Goal: Task Accomplishment & Management: Manage account settings

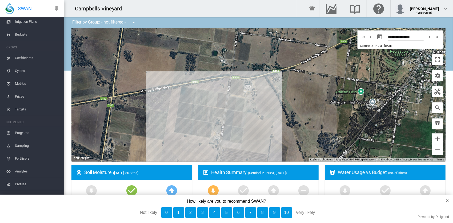
scroll to position [78, 0]
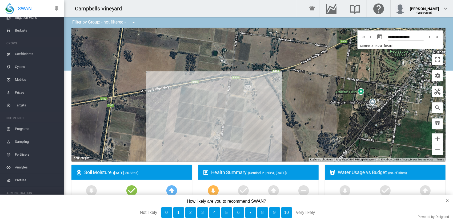
click at [21, 179] on span "Profiles" at bounding box center [37, 179] width 45 height 13
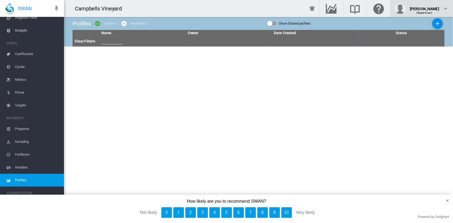
click at [440, 9] on div "Tanner (Supervisor)" at bounding box center [422, 8] width 54 height 11
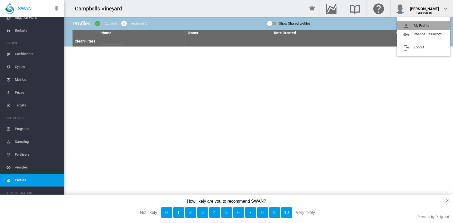
click at [425, 26] on button "My Profile" at bounding box center [424, 25] width 54 height 9
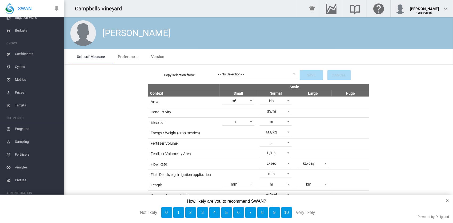
click at [128, 58] on span "Preferences" at bounding box center [128, 56] width 21 height 4
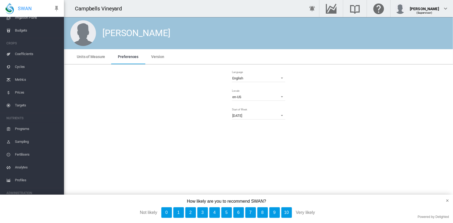
click at [155, 59] on md-tab-item "Version" at bounding box center [158, 56] width 26 height 15
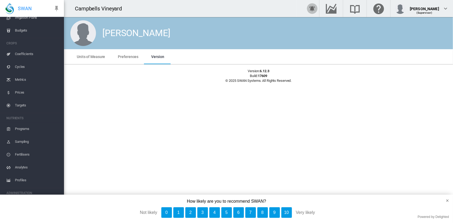
click at [316, 6] on md-icon "icon-bell-ring" at bounding box center [312, 8] width 6 height 6
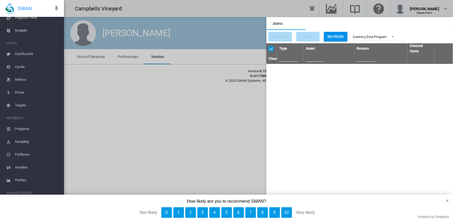
click at [343, 6] on md-backdrop at bounding box center [258, 111] width 389 height 223
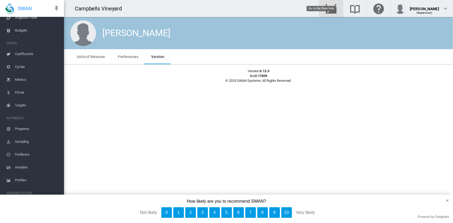
click at [338, 8] on md-icon "Go to the Data Hub" at bounding box center [331, 8] width 13 height 6
click at [362, 7] on md-icon "Search the knowledge base" at bounding box center [355, 8] width 13 height 6
click at [385, 11] on md-icon "Click here for help" at bounding box center [379, 8] width 13 height 6
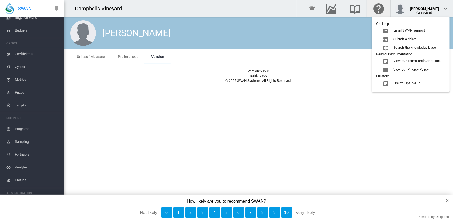
click at [344, 87] on md-backdrop at bounding box center [226, 111] width 453 height 223
